Goal: Transaction & Acquisition: Download file/media

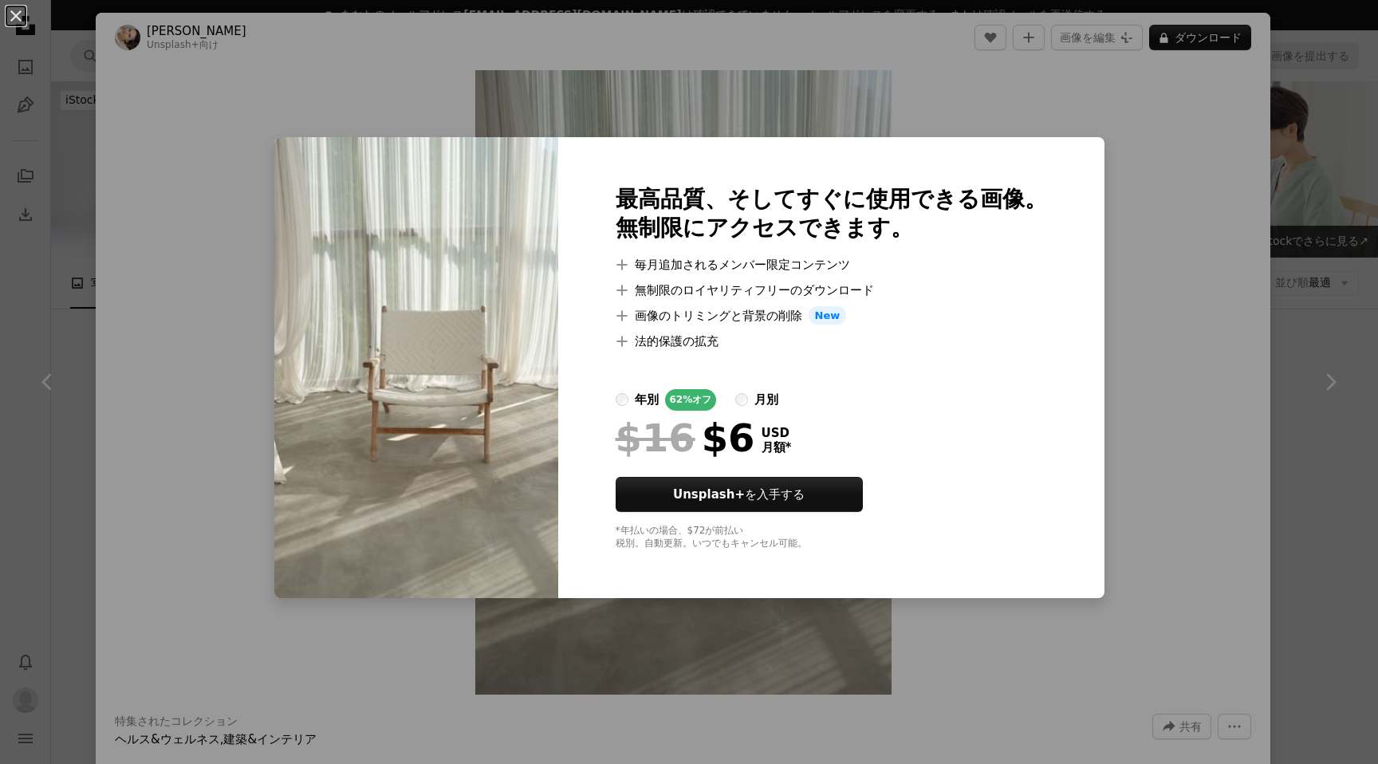
scroll to position [4916, 0]
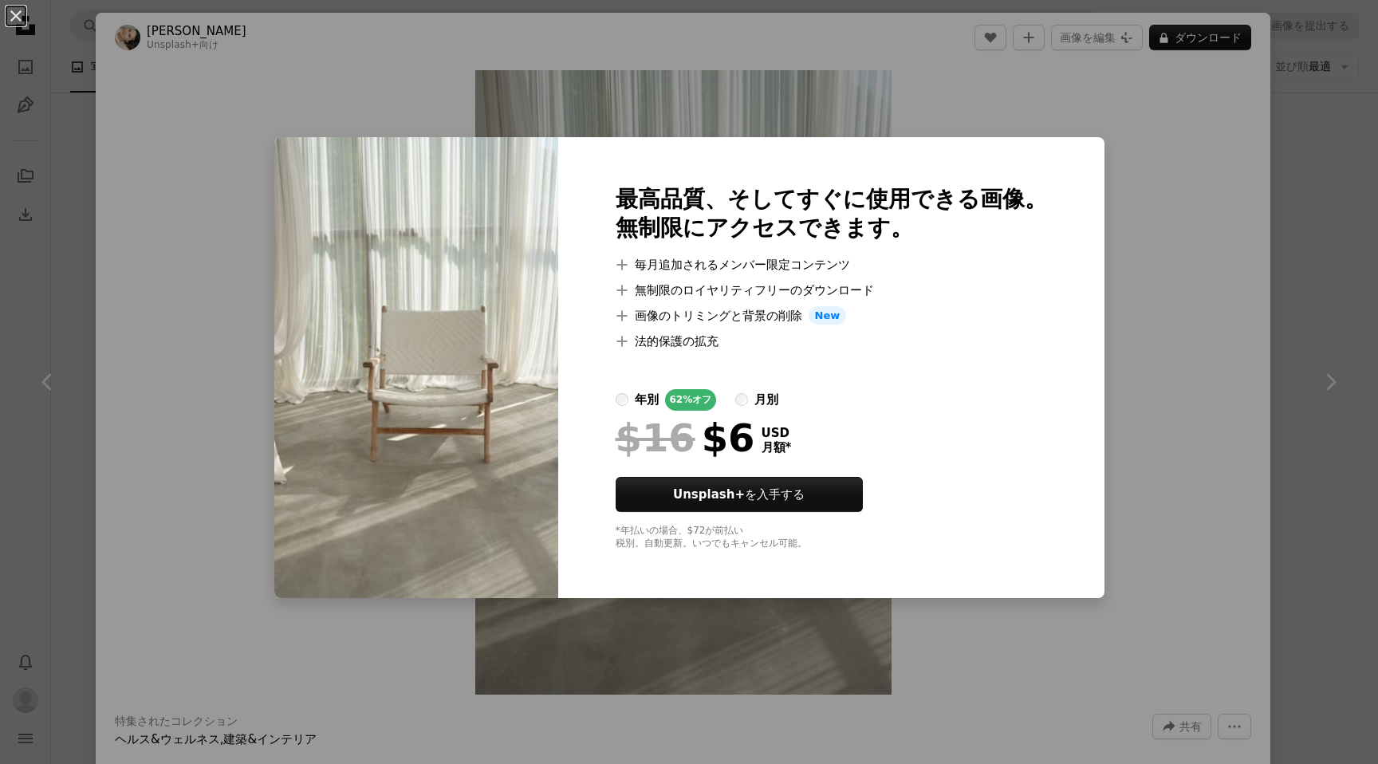
click at [264, 144] on div "An X shape 最高品質、そしてすぐに使用できる画像。 無制限にアクセスできます。 A plus sign 毎月追加されるメンバー限定コンテンツ A p…" at bounding box center [689, 382] width 1378 height 764
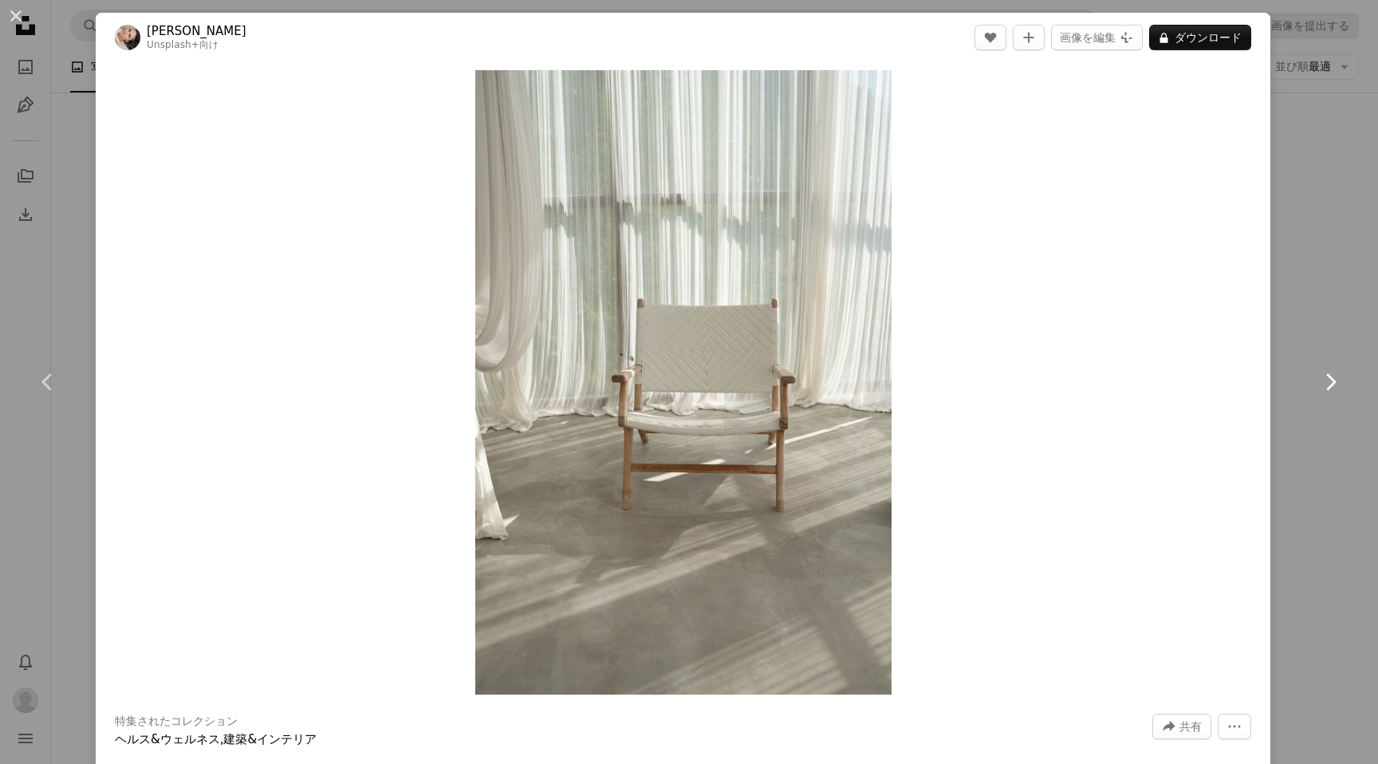
click at [1329, 395] on link "Chevron right" at bounding box center [1330, 381] width 96 height 153
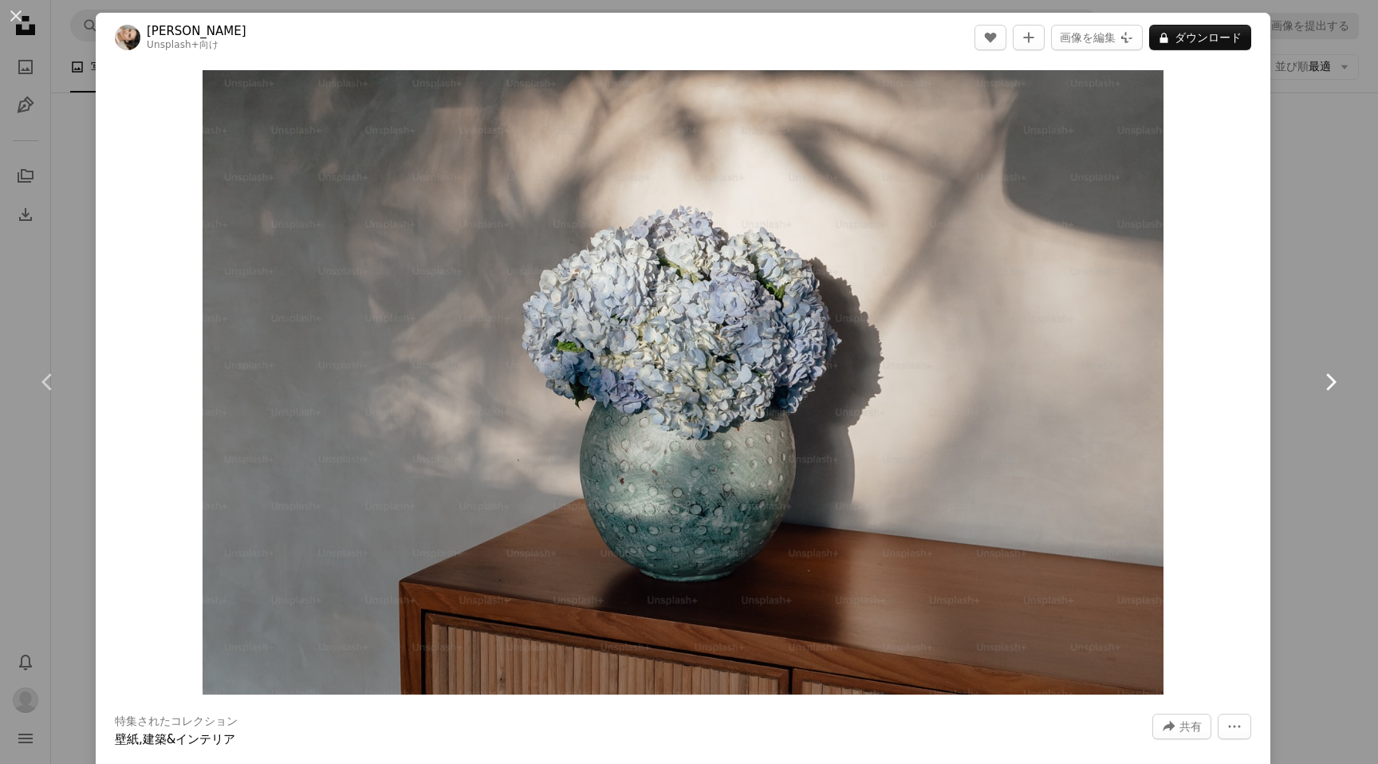
click at [1329, 395] on link "Chevron right" at bounding box center [1330, 381] width 96 height 153
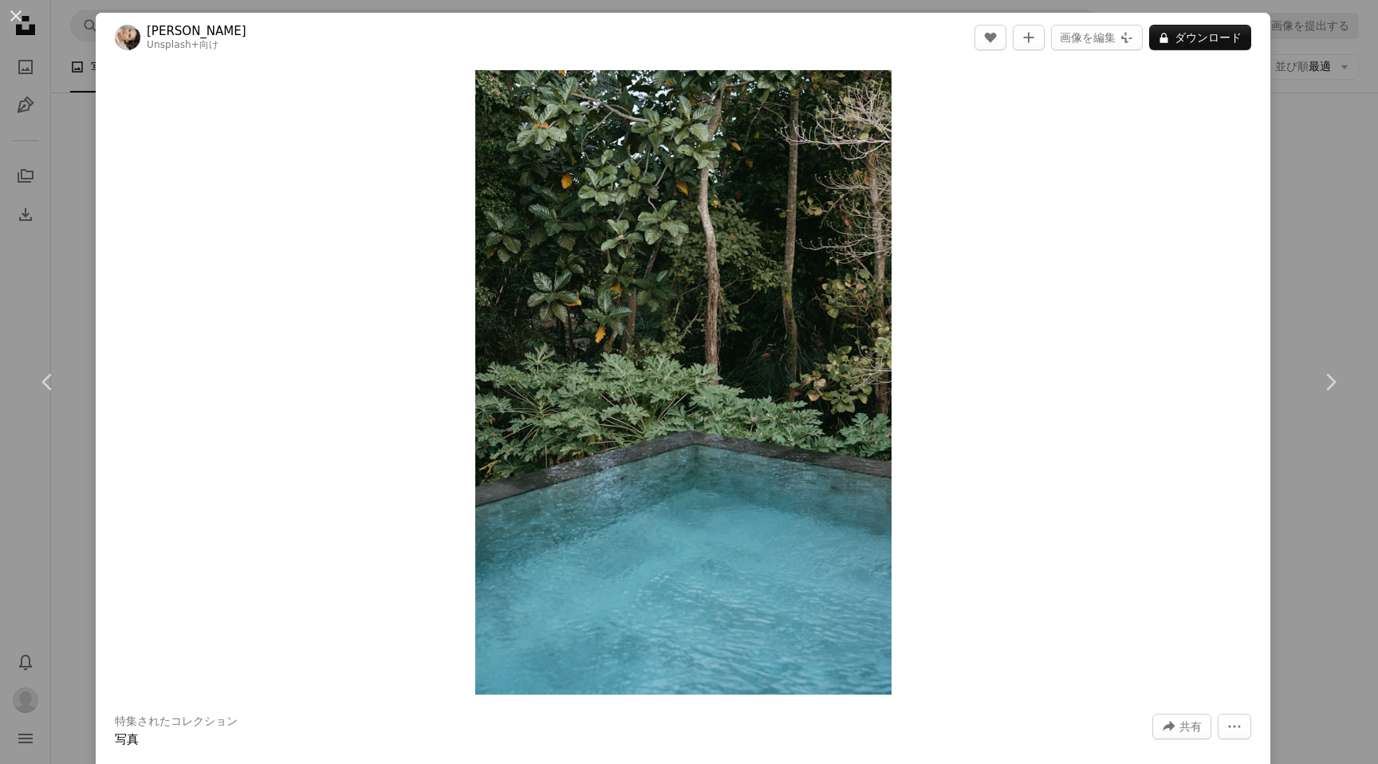
click at [1332, 270] on div "An X shape Chevron left Chevron right [PERSON_NAME] Unsplash+ 向け A heart A plus…" at bounding box center [689, 382] width 1378 height 764
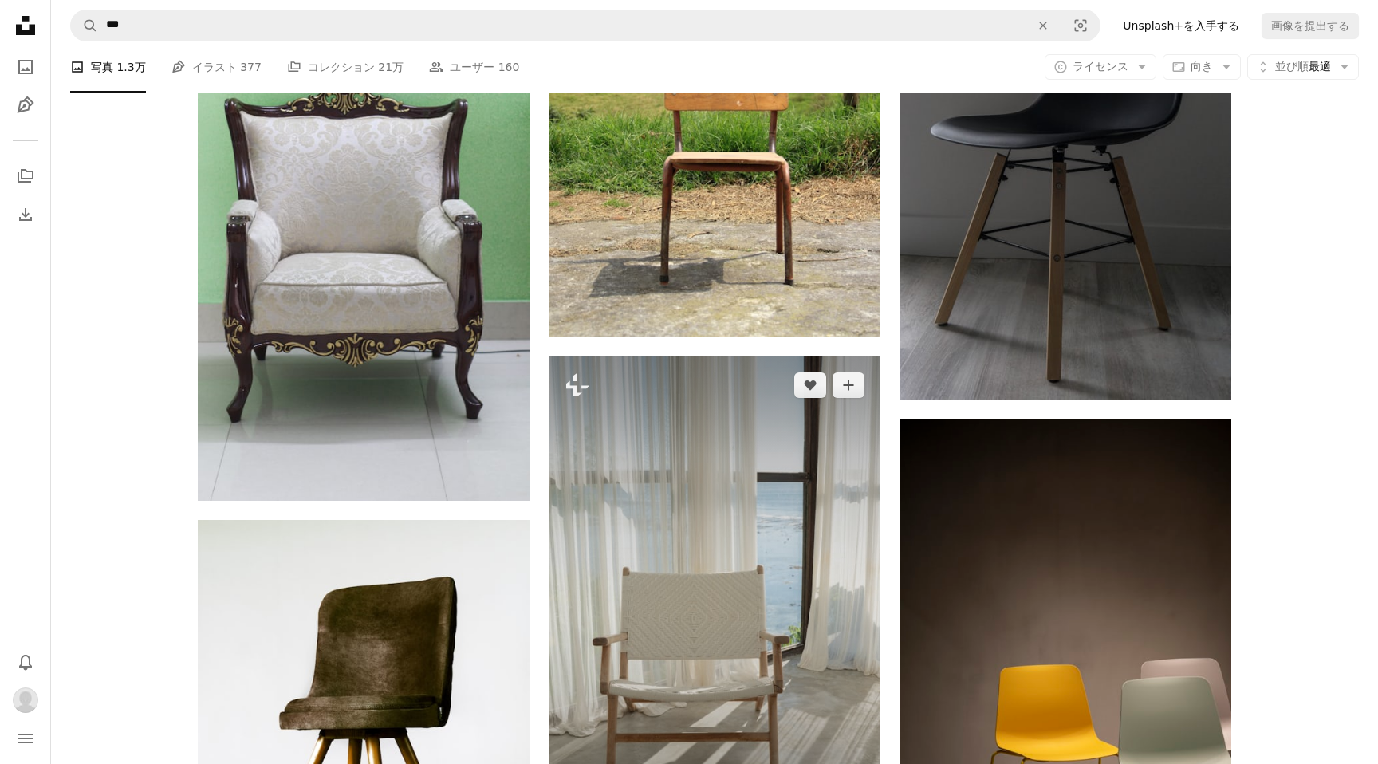
scroll to position [4772, 0]
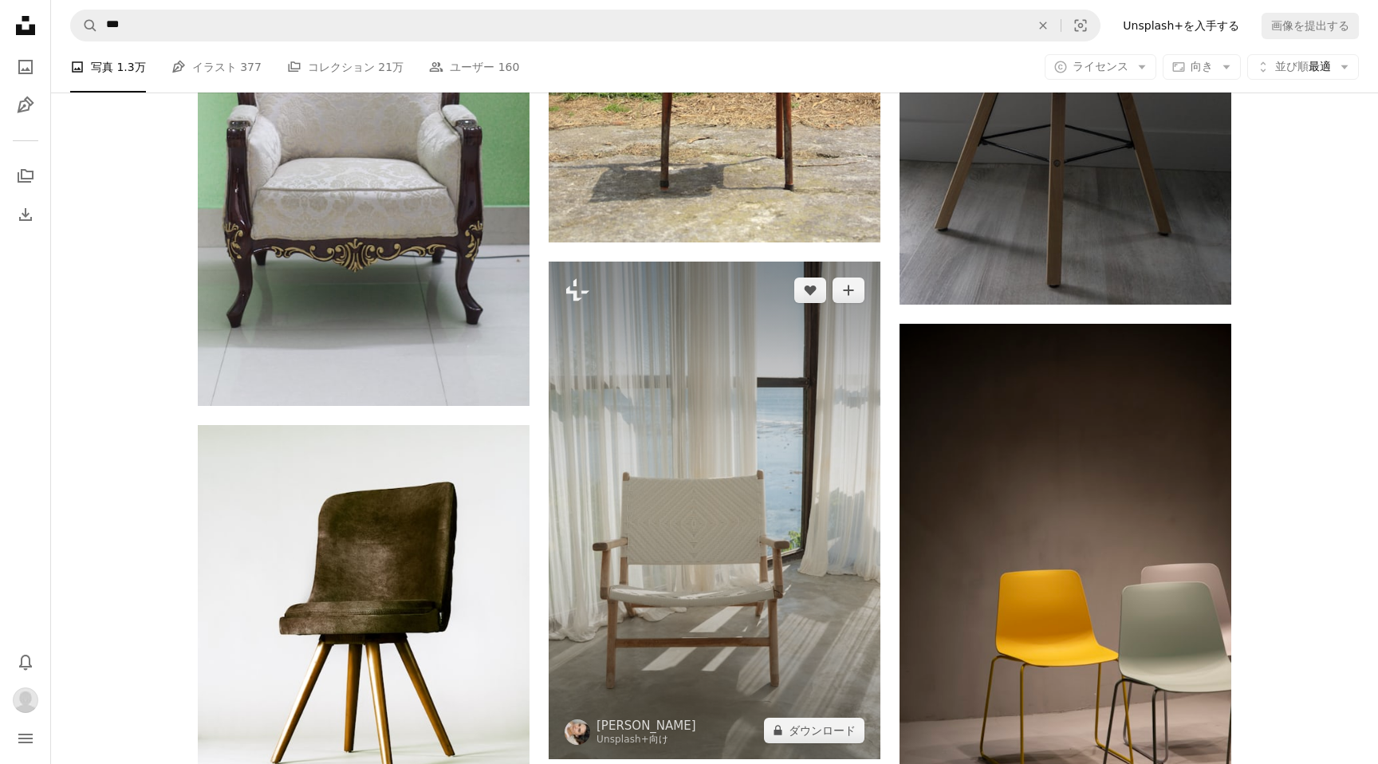
click at [703, 415] on img at bounding box center [715, 511] width 332 height 498
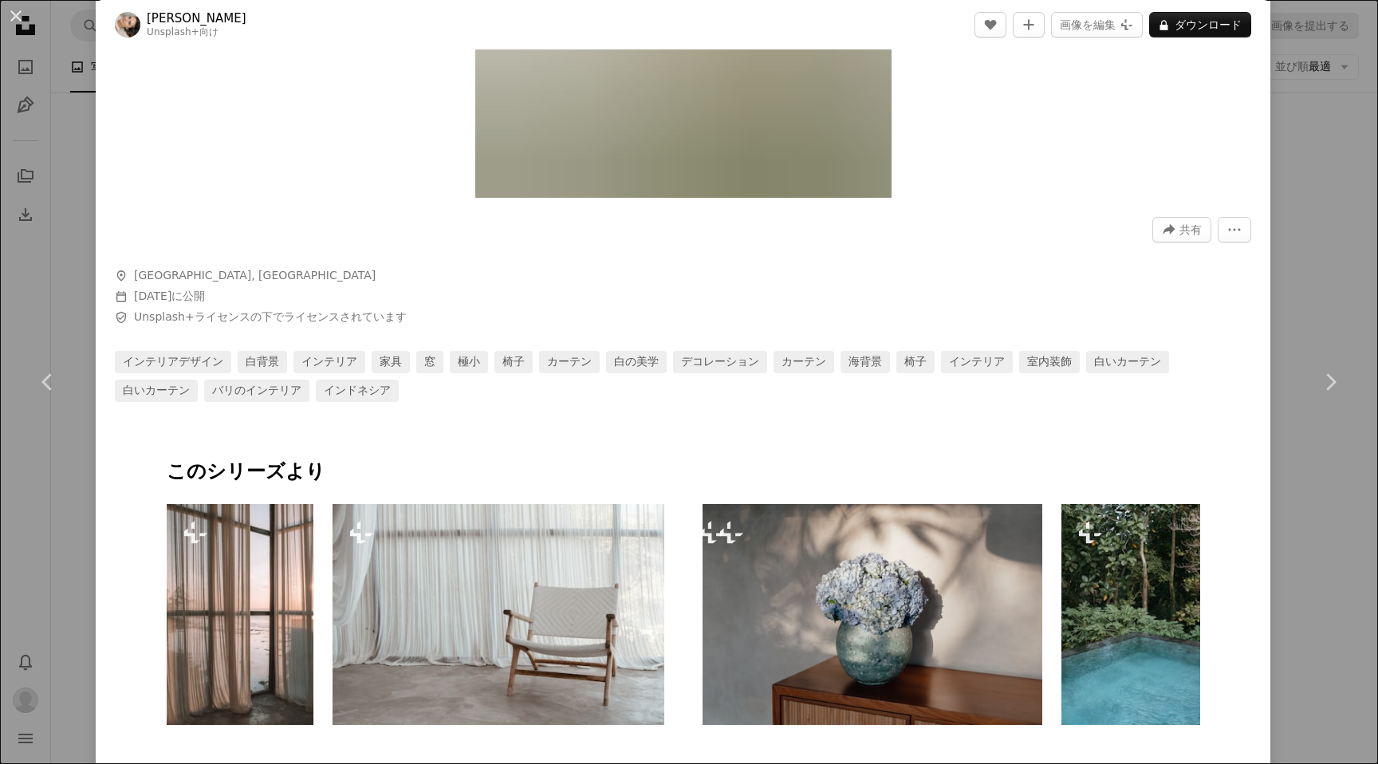
scroll to position [678, 0]
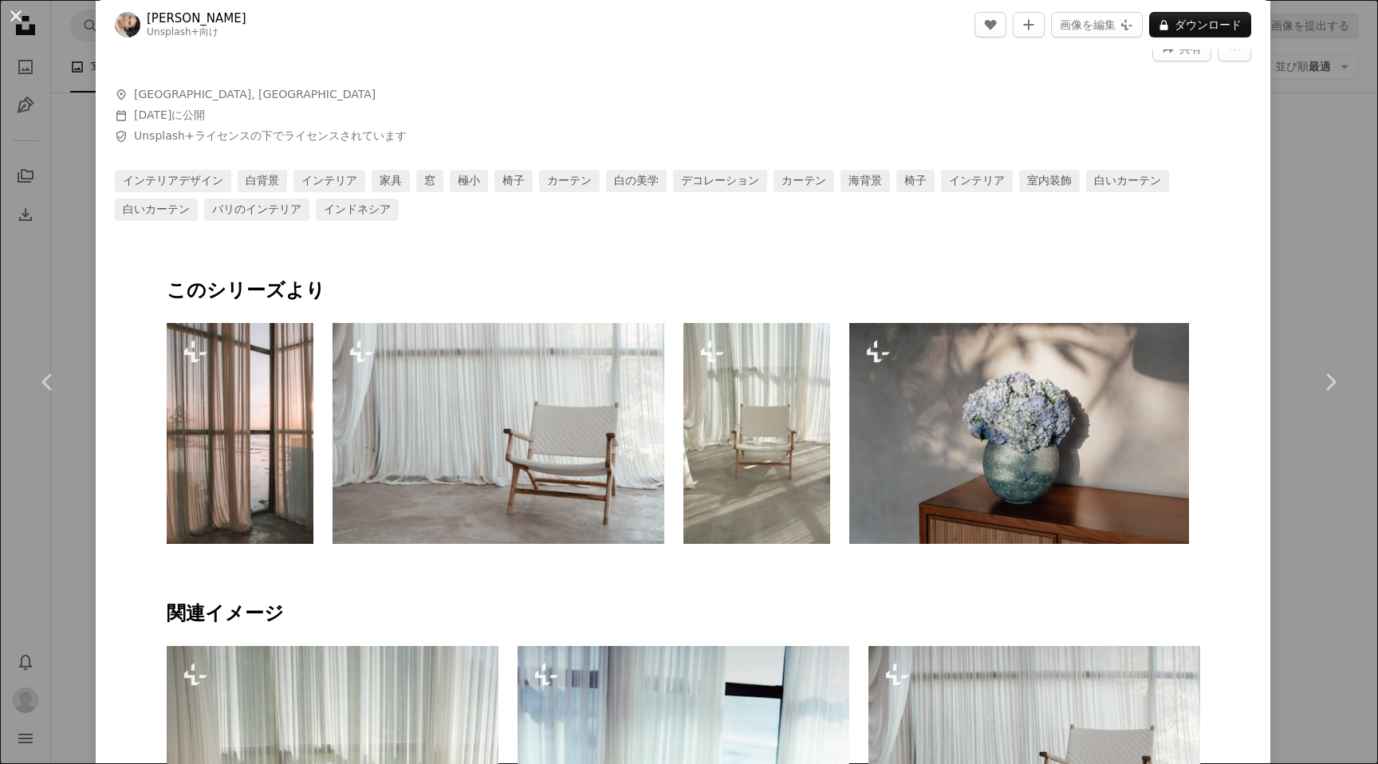
click at [18, 25] on button "An X shape" at bounding box center [15, 15] width 19 height 19
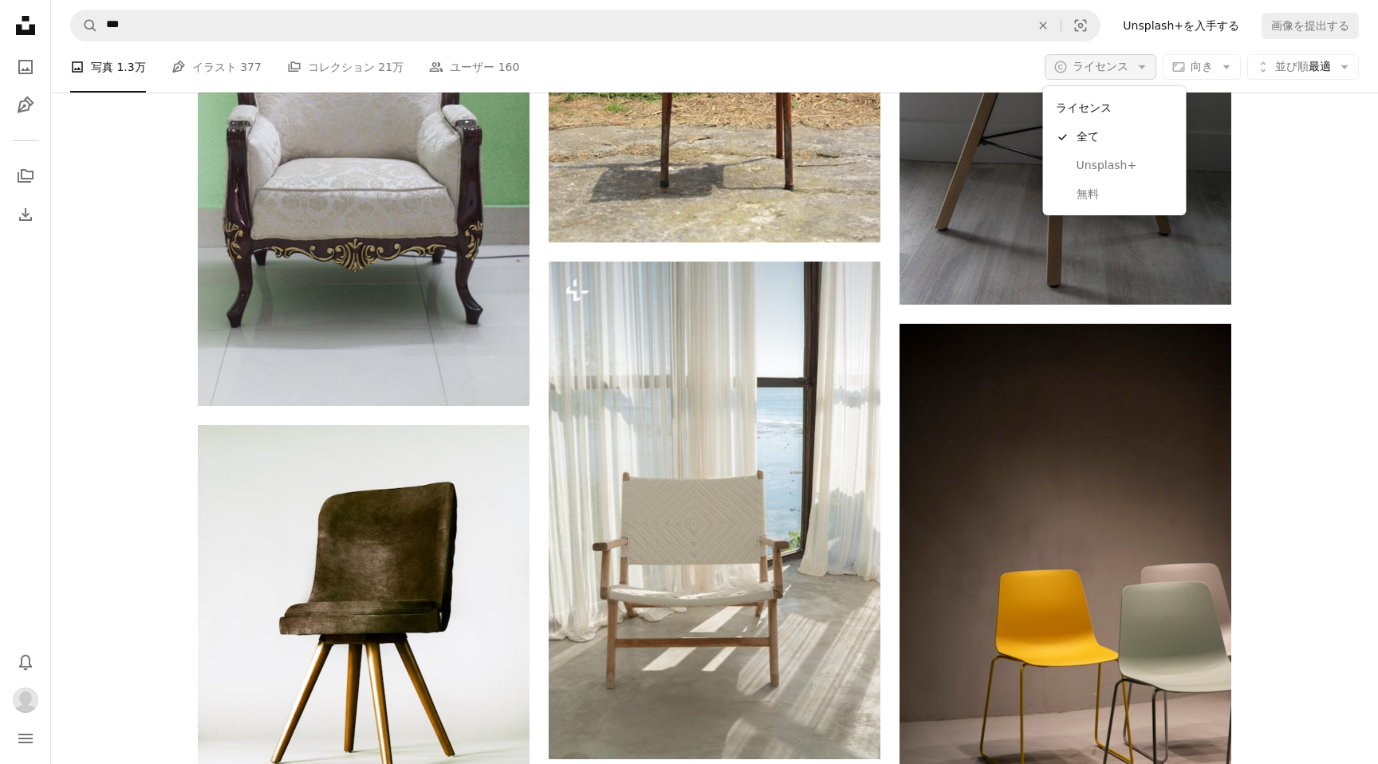
click at [1135, 61] on icon "Arrow down" at bounding box center [1142, 67] width 14 height 14
click at [1108, 191] on span "無料" at bounding box center [1124, 195] width 97 height 16
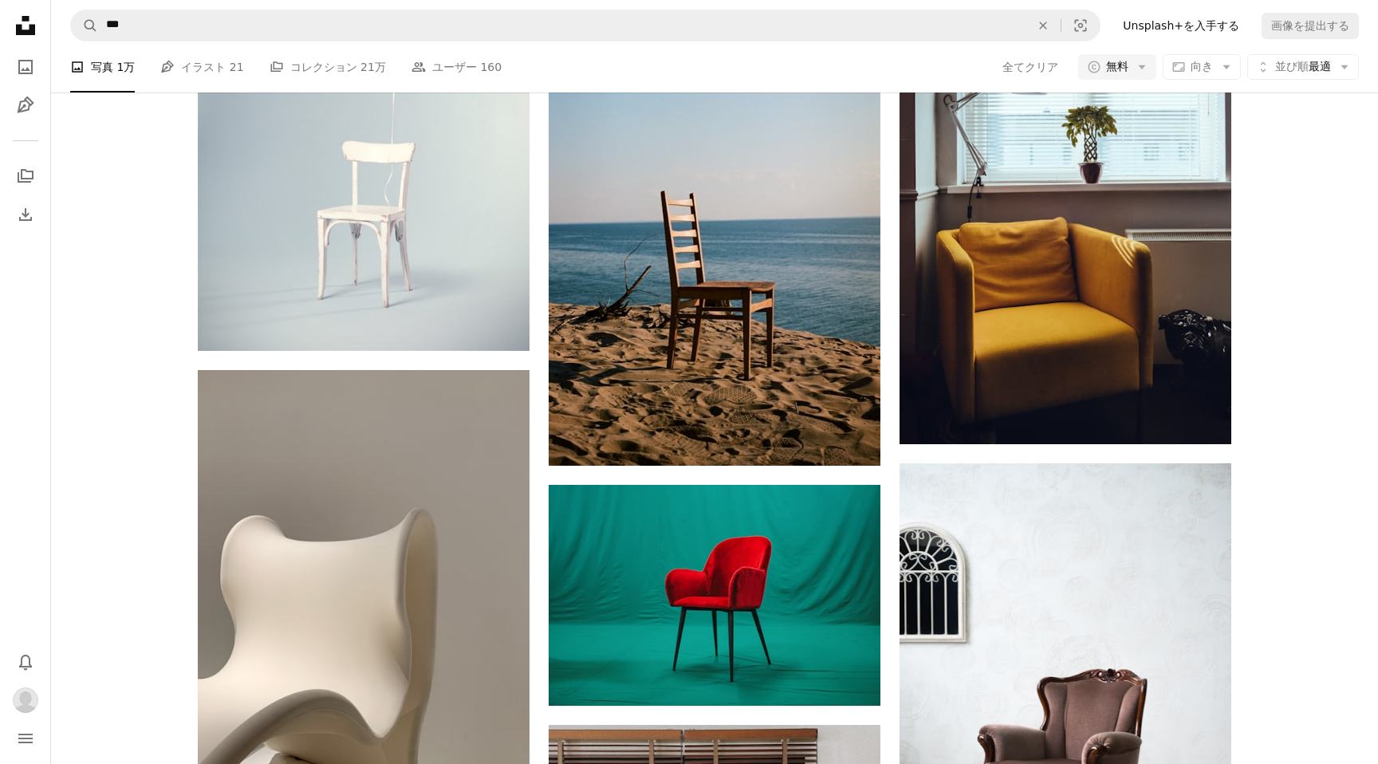
scroll to position [5175, 0]
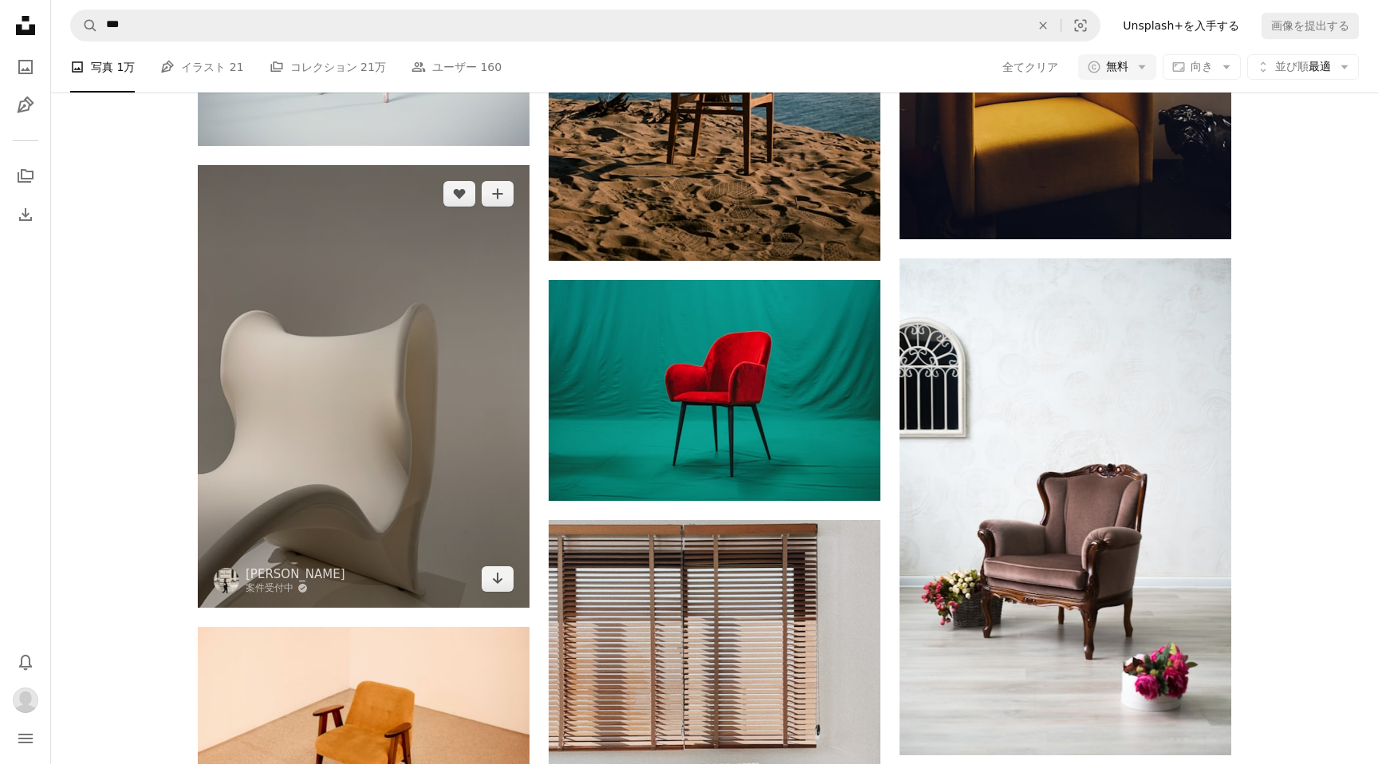
click at [369, 501] on img at bounding box center [364, 386] width 332 height 443
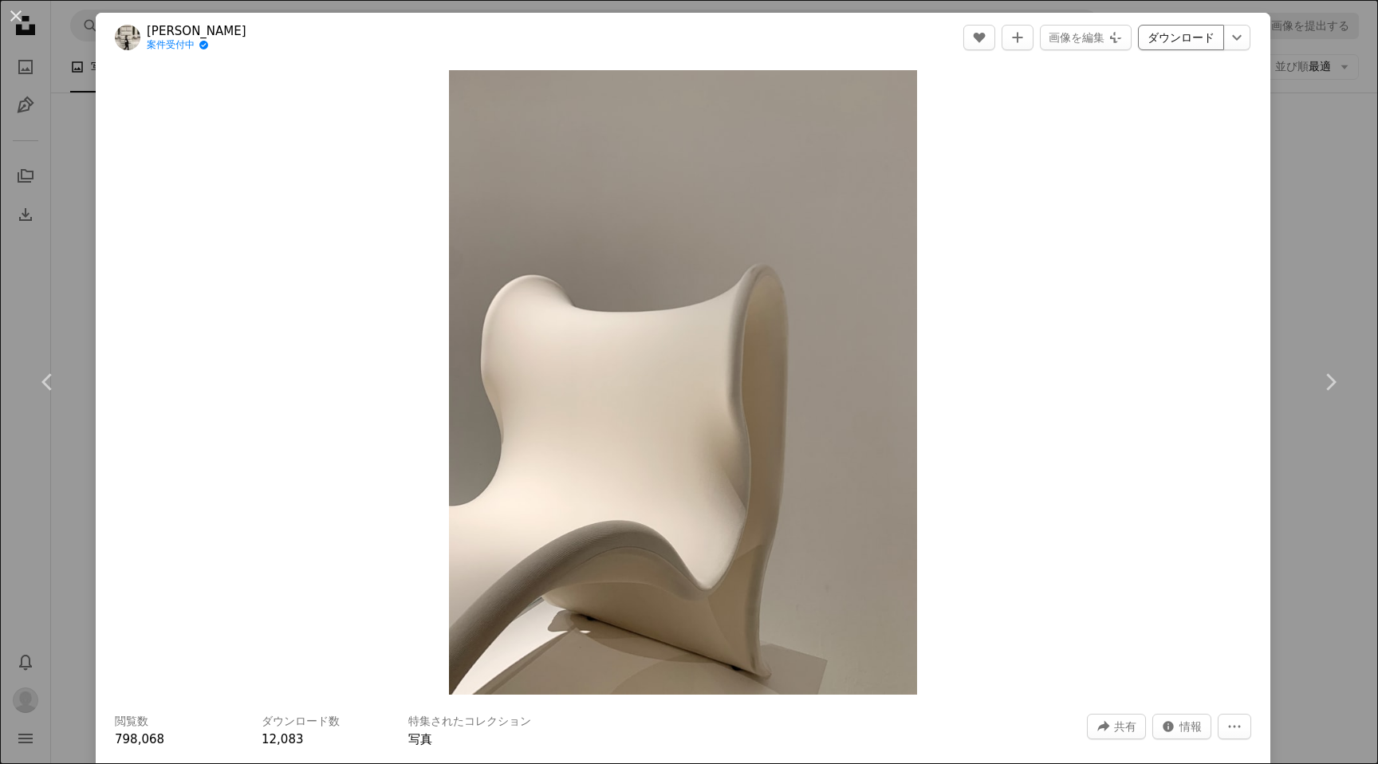
click at [1198, 43] on link "ダウンロード" at bounding box center [1181, 38] width 86 height 26
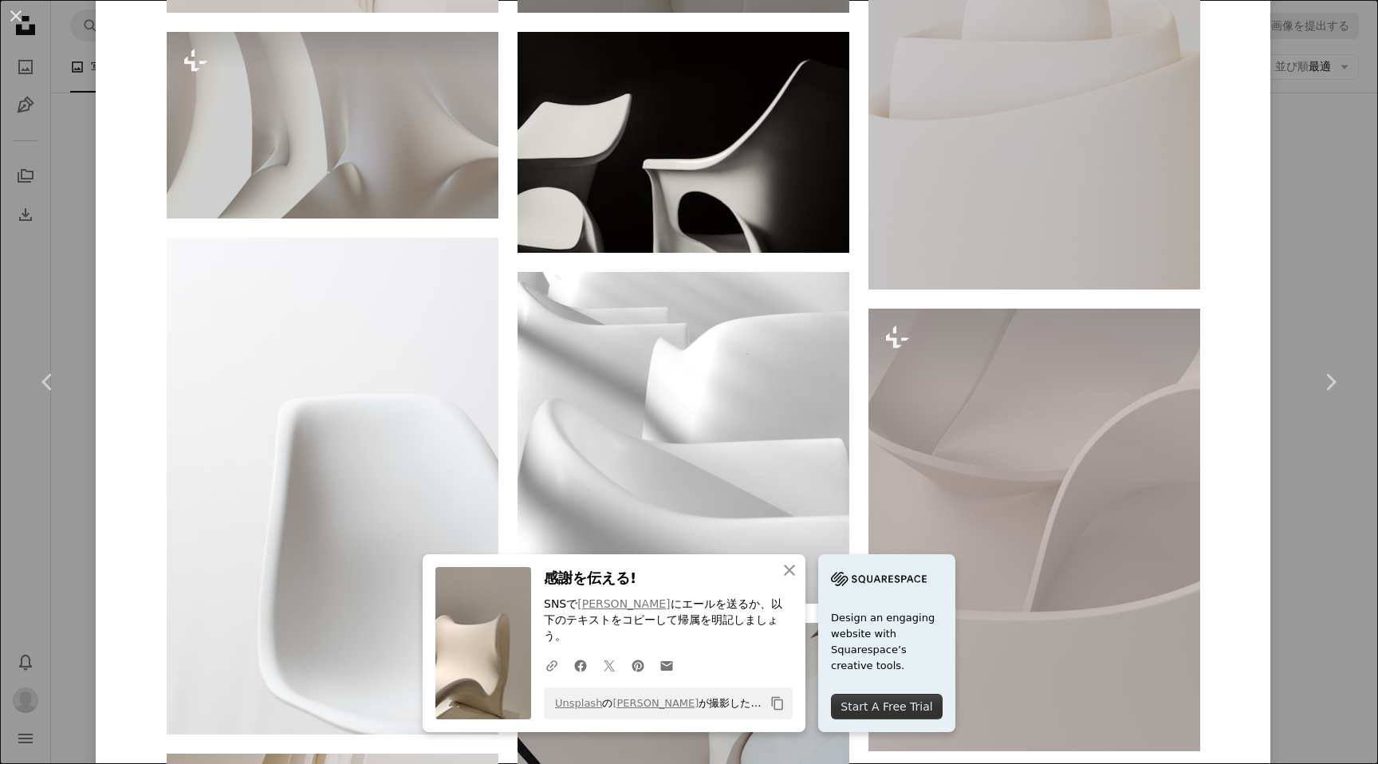
scroll to position [1598, 0]
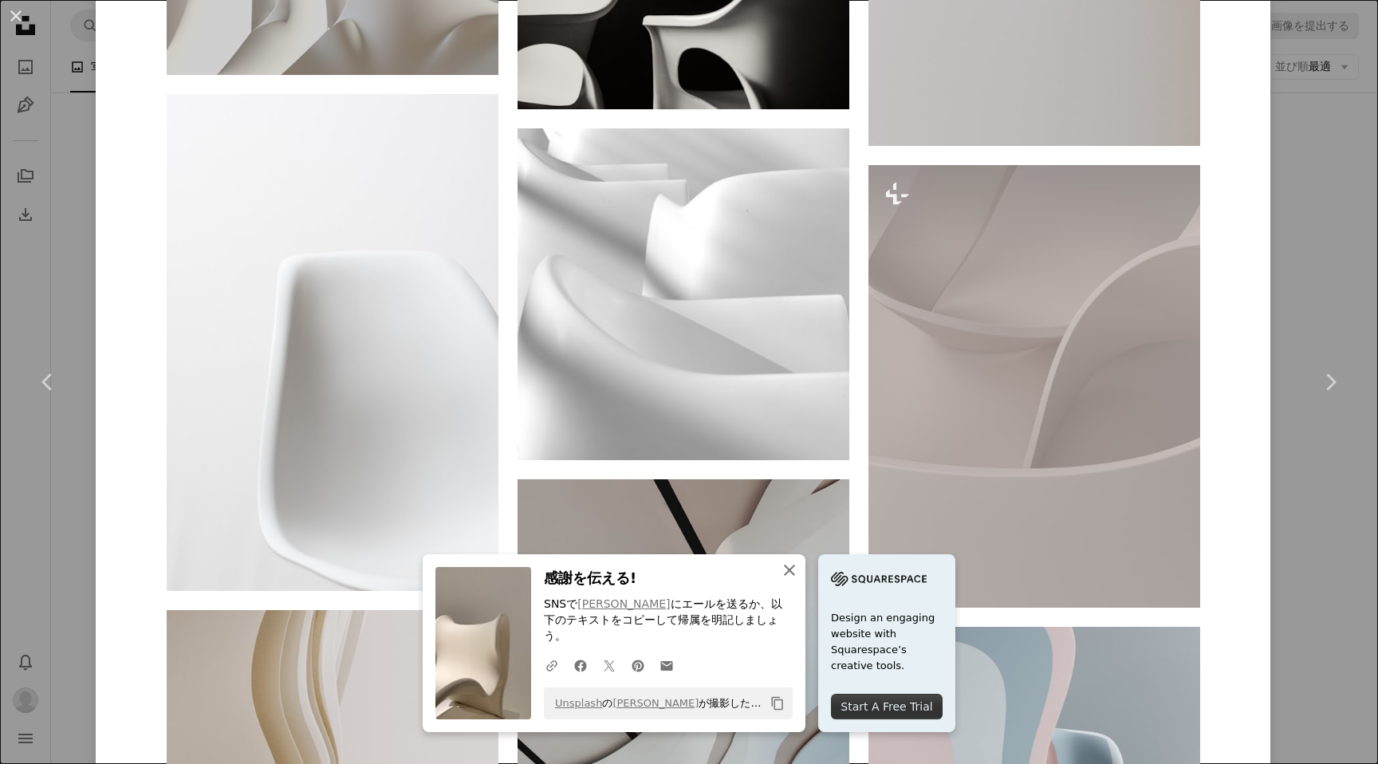
click at [791, 565] on icon "An X shape" at bounding box center [789, 570] width 19 height 19
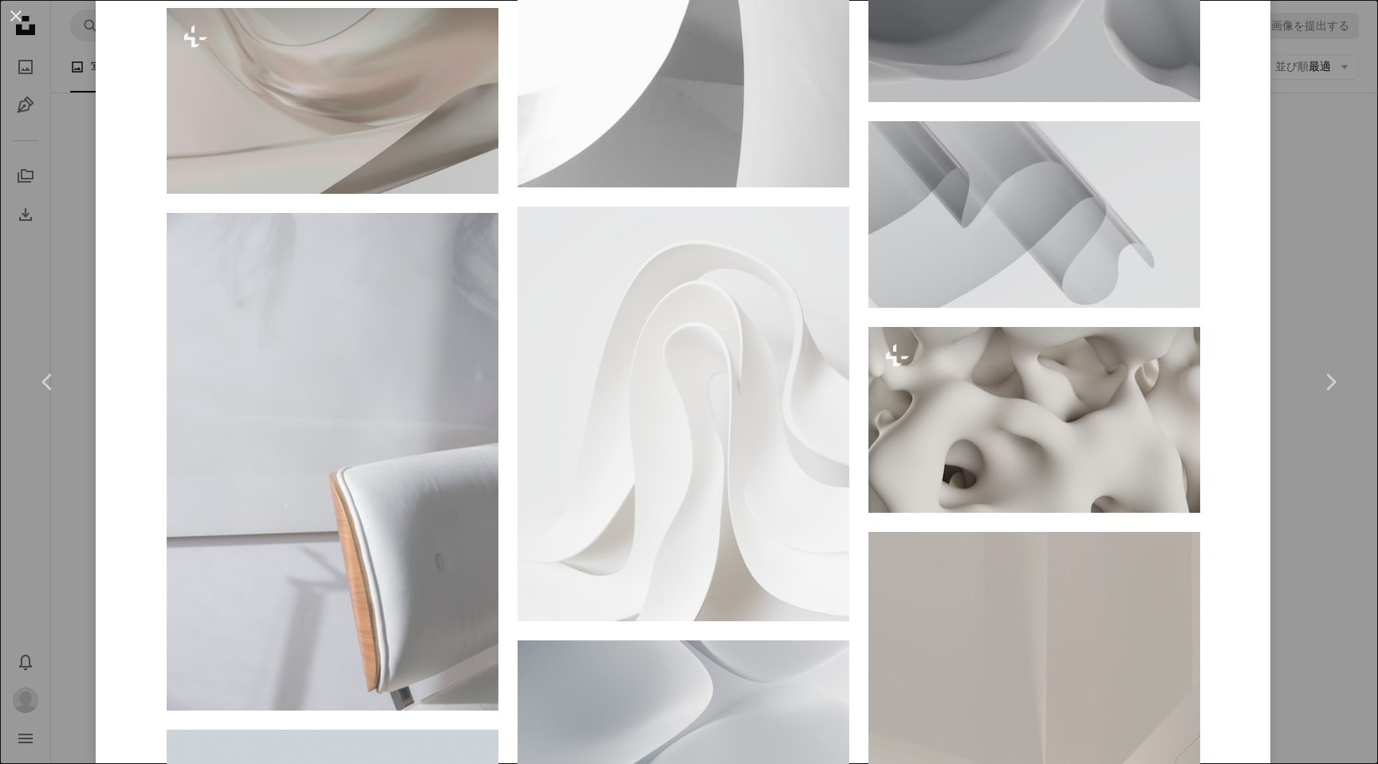
scroll to position [9257, 0]
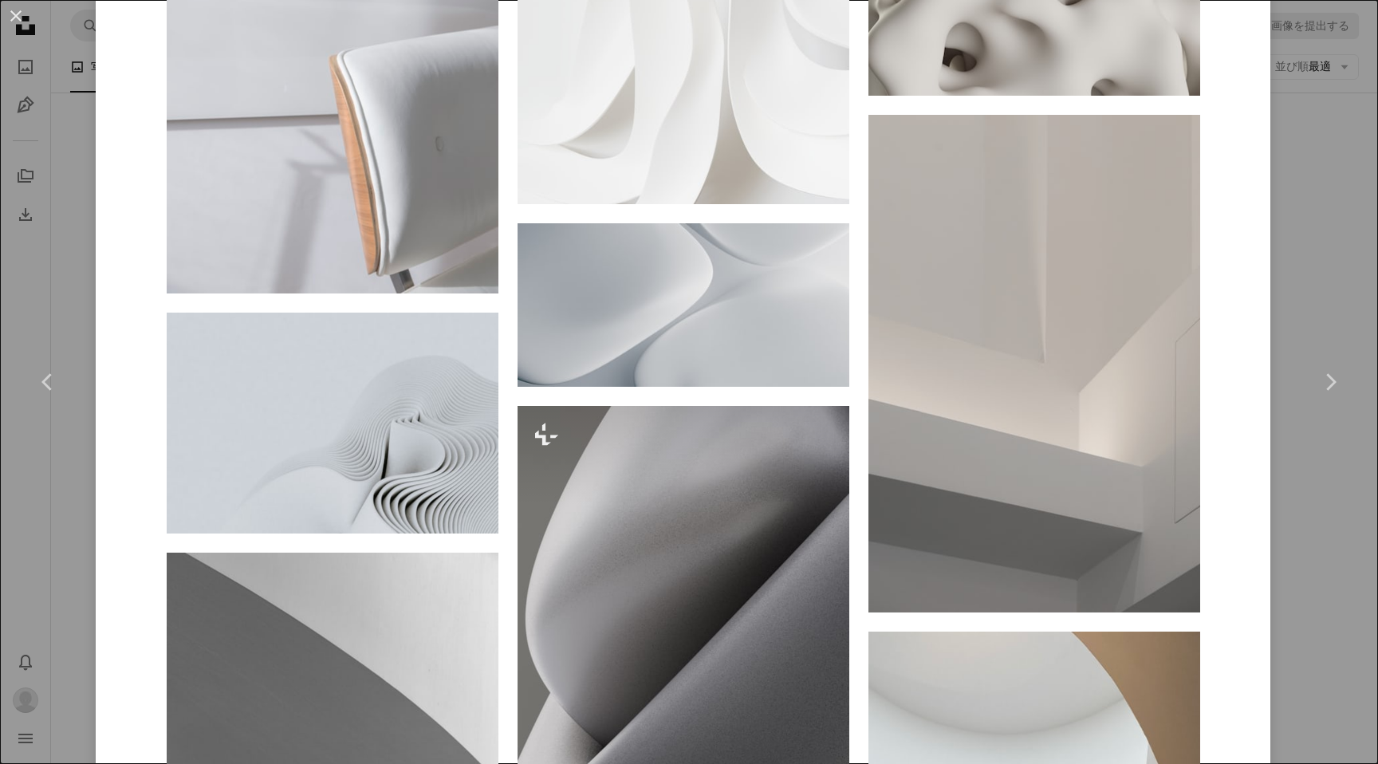
click at [1331, 280] on div "An X shape Chevron left Chevron right [PERSON_NAME] 案件受付中 A checkmark inside of…" at bounding box center [689, 382] width 1378 height 764
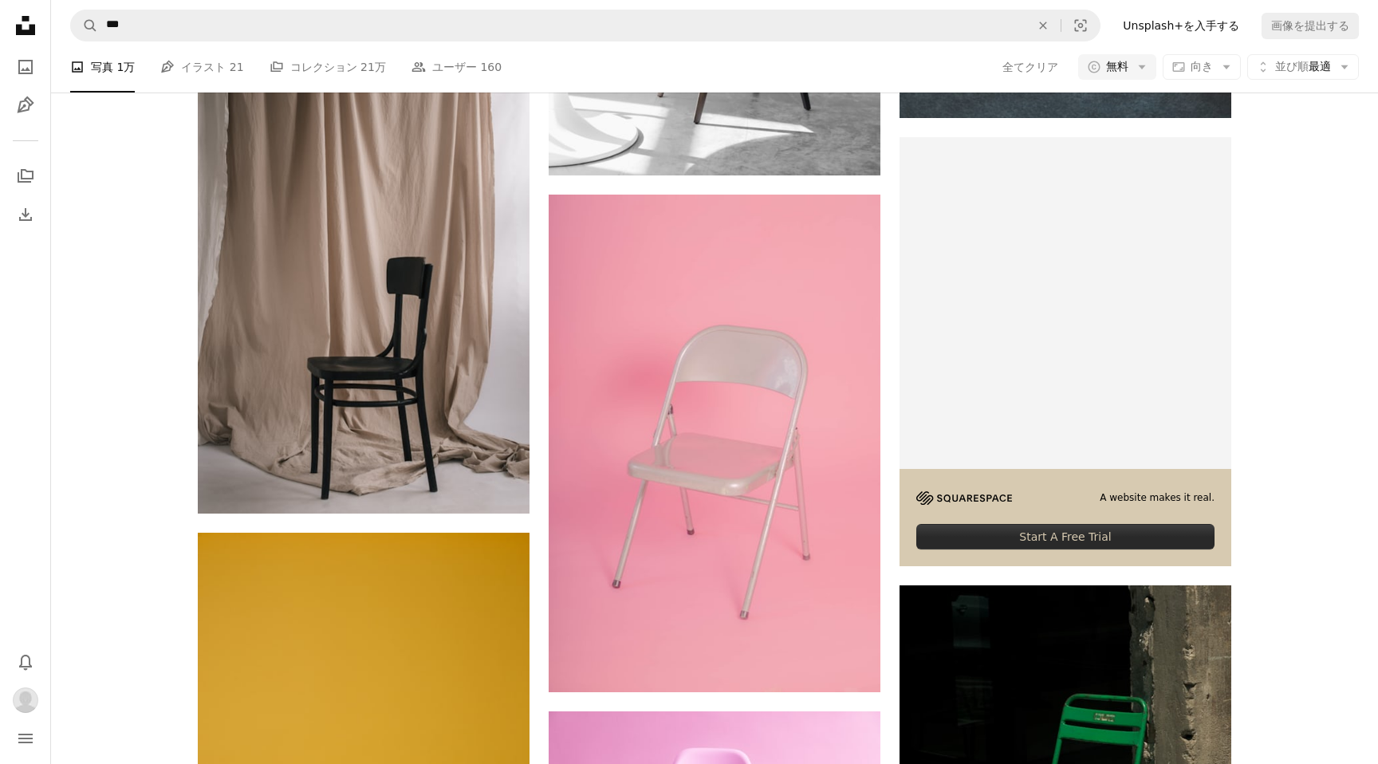
scroll to position [6335, 0]
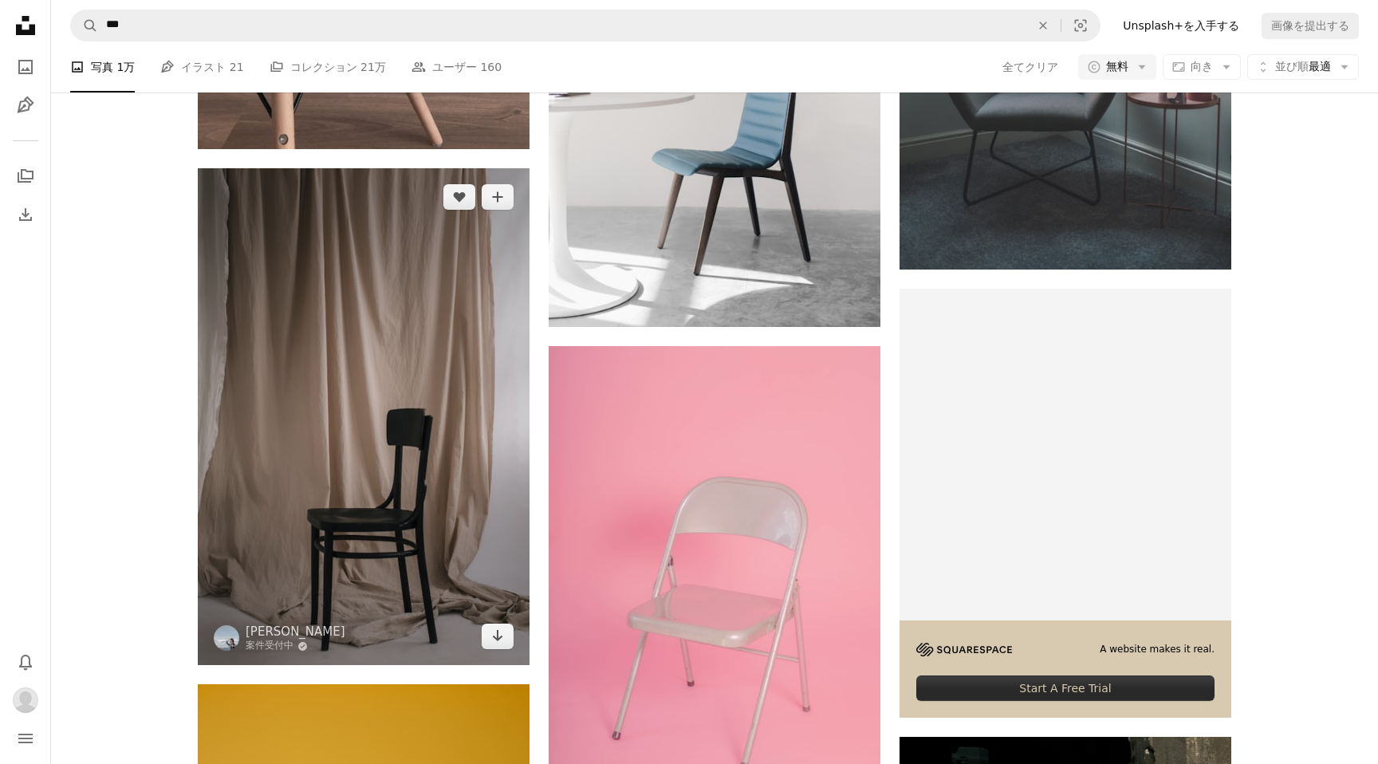
click at [438, 430] on img at bounding box center [364, 416] width 332 height 497
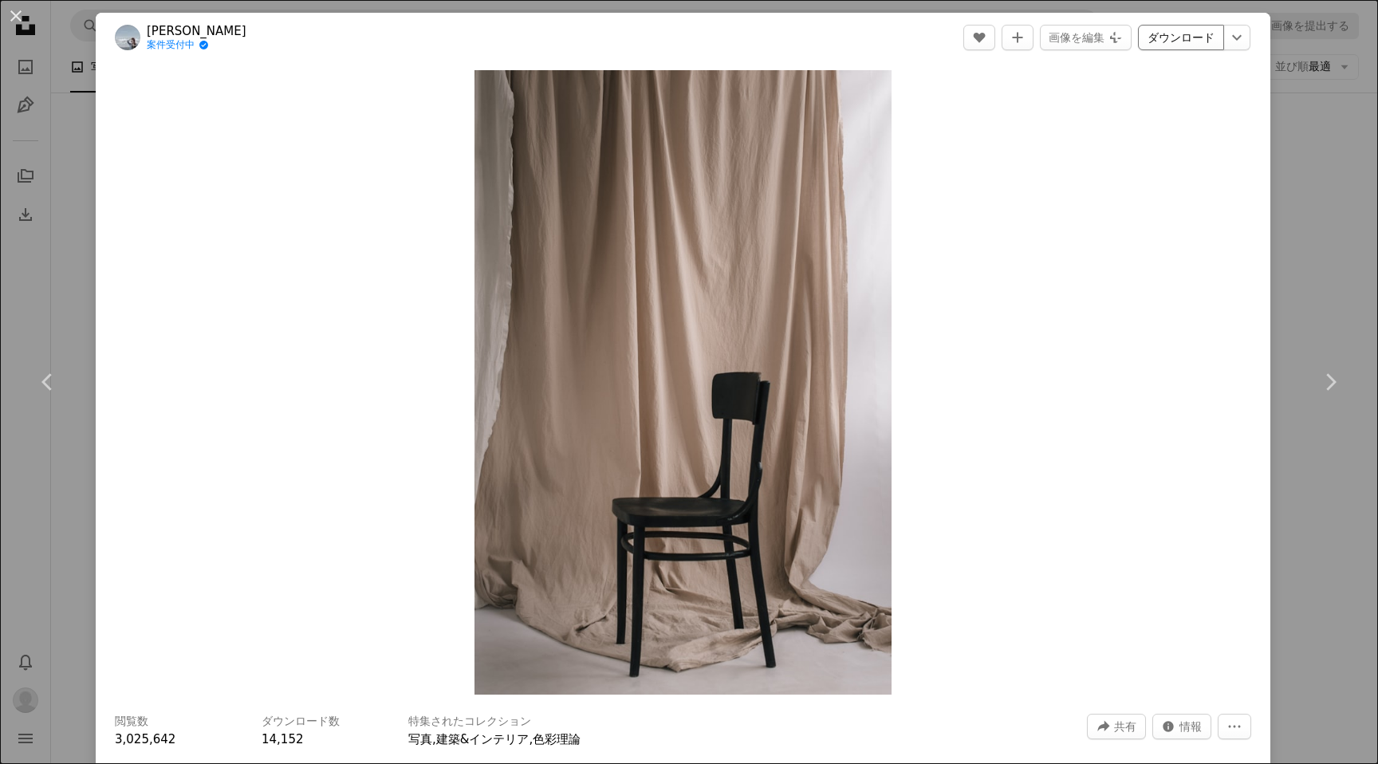
click at [1202, 45] on link "ダウンロード" at bounding box center [1181, 38] width 86 height 26
